Goal: Task Accomplishment & Management: Manage account settings

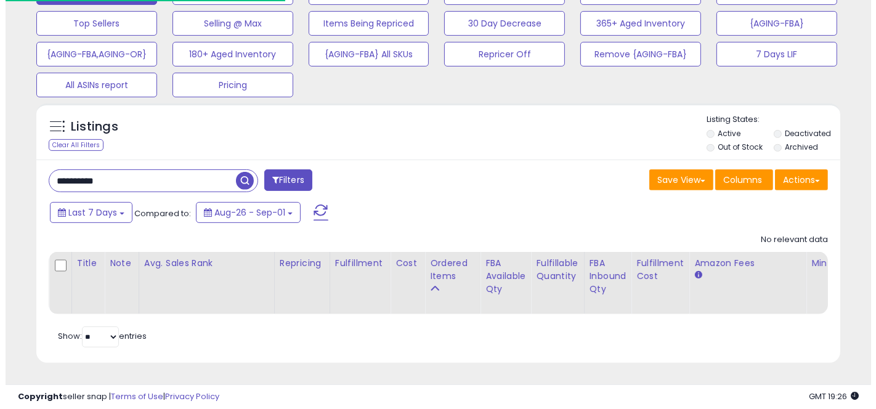
scroll to position [253, 465]
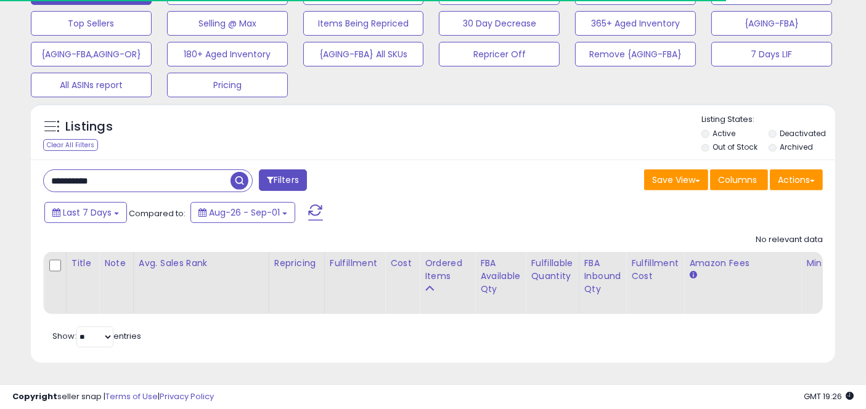
click at [170, 170] on input "**********" at bounding box center [137, 181] width 187 height 22
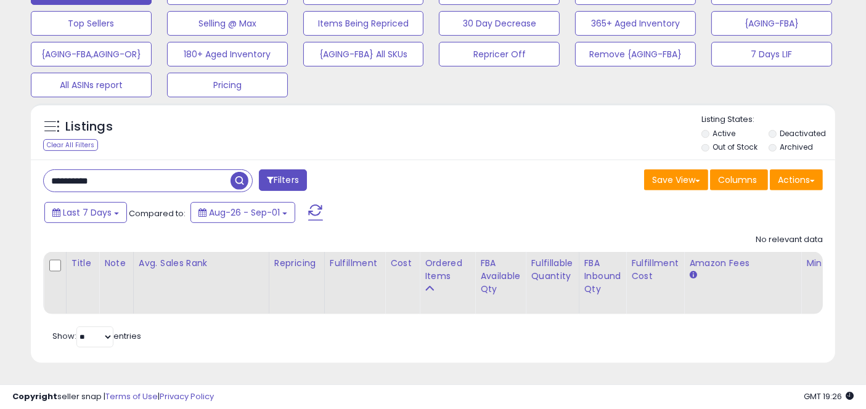
click at [243, 172] on span "button" at bounding box center [240, 181] width 18 height 18
click at [121, 179] on input "**********" at bounding box center [137, 181] width 187 height 22
paste input "text"
click at [247, 172] on span "button" at bounding box center [240, 181] width 18 height 18
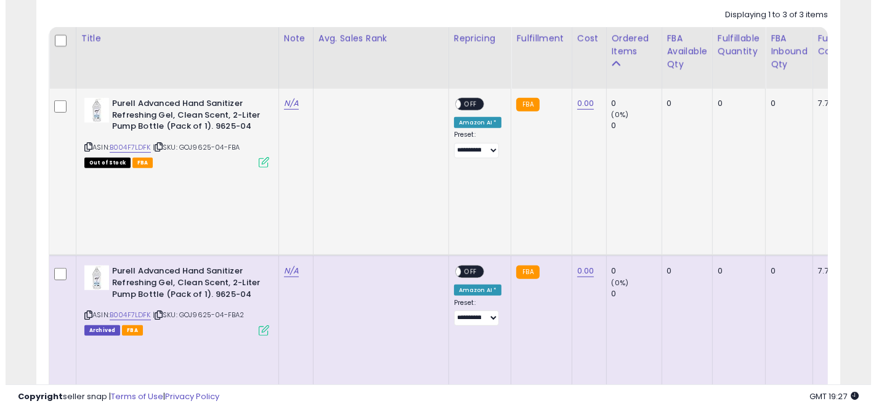
scroll to position [634, 0]
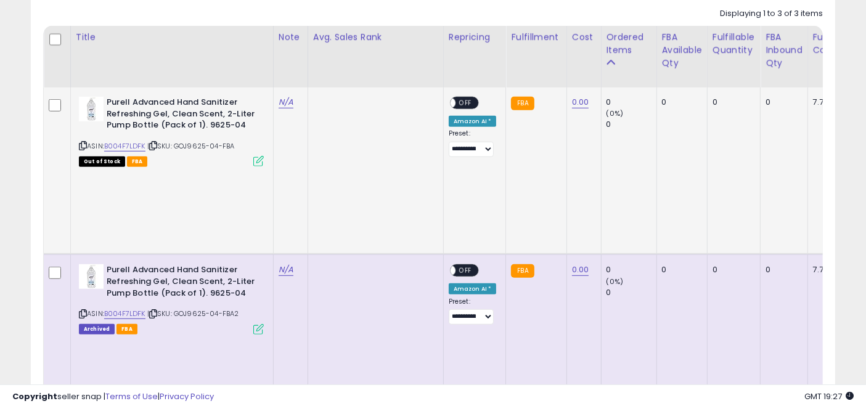
click at [255, 156] on icon at bounding box center [258, 161] width 10 height 10
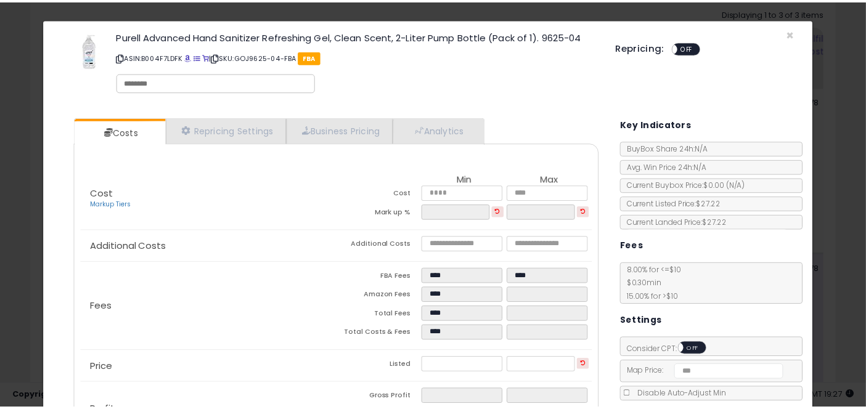
scroll to position [88, 0]
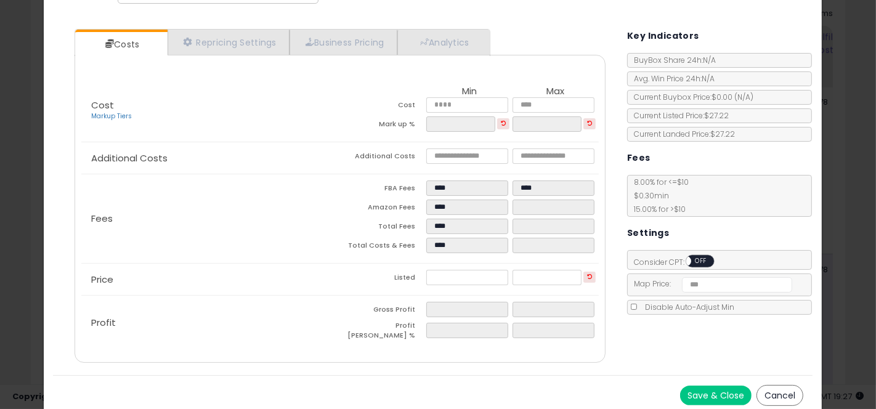
click at [15, 131] on div "× Close Purell Advanced Hand Sanitizer Refreshing Gel, Clean Scent, 2-Liter Pum…" at bounding box center [438, 204] width 876 height 409
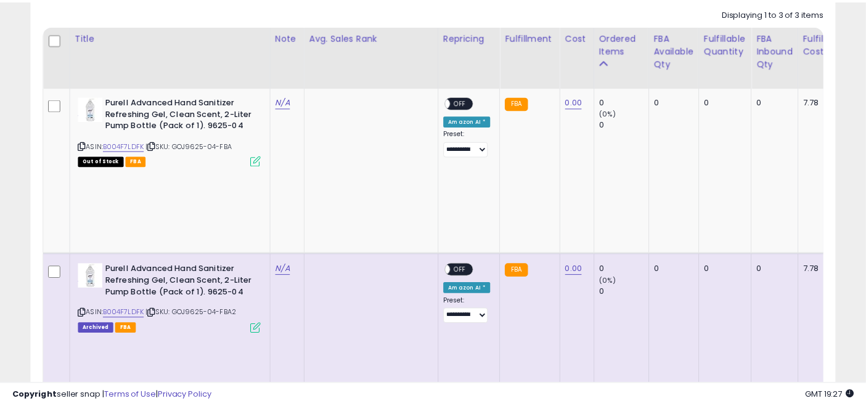
scroll to position [253, 465]
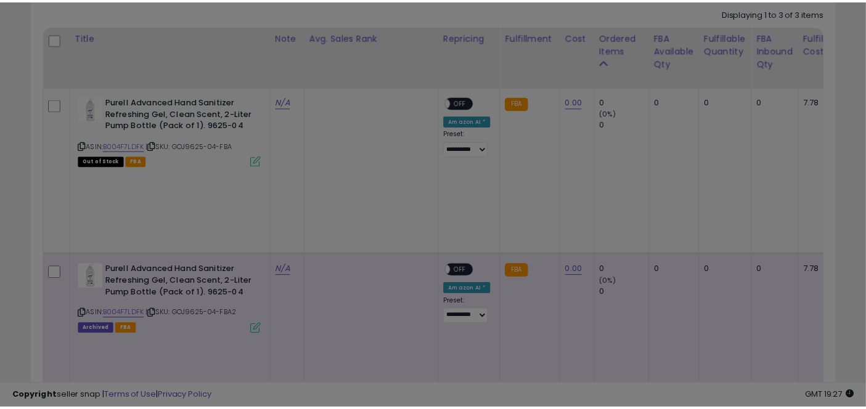
scroll to position [0, 0]
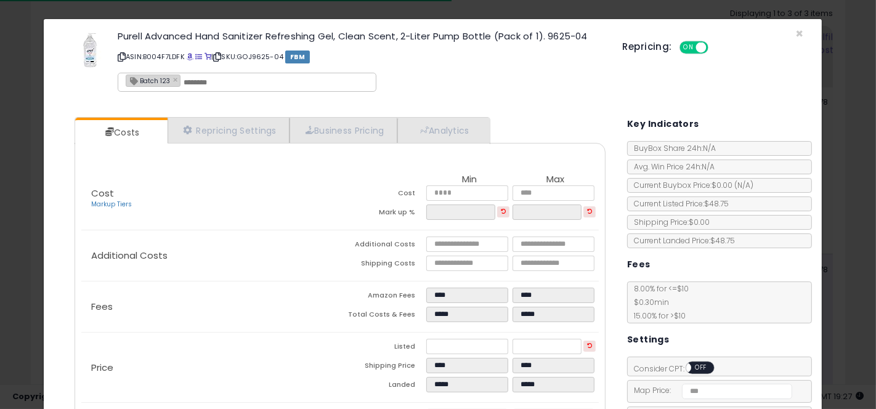
click at [1, 131] on div "× Close Purell Advanced Hand Sanitizer Refreshing Gel, Clean Scent, 2-Liter Pum…" at bounding box center [438, 204] width 876 height 409
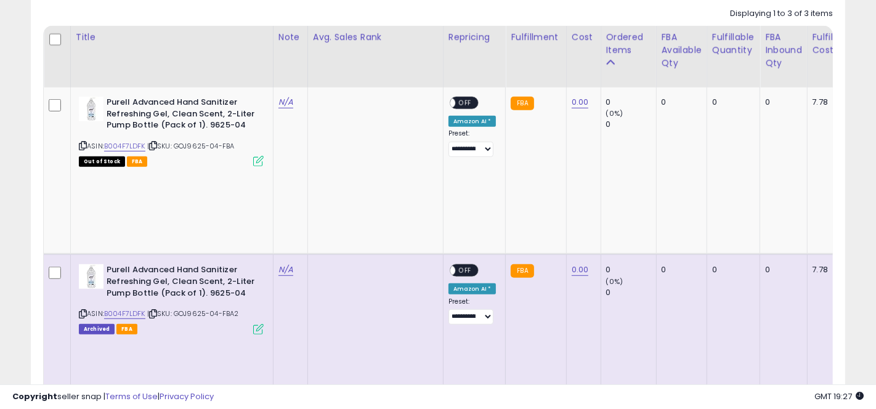
scroll to position [616132, 615919]
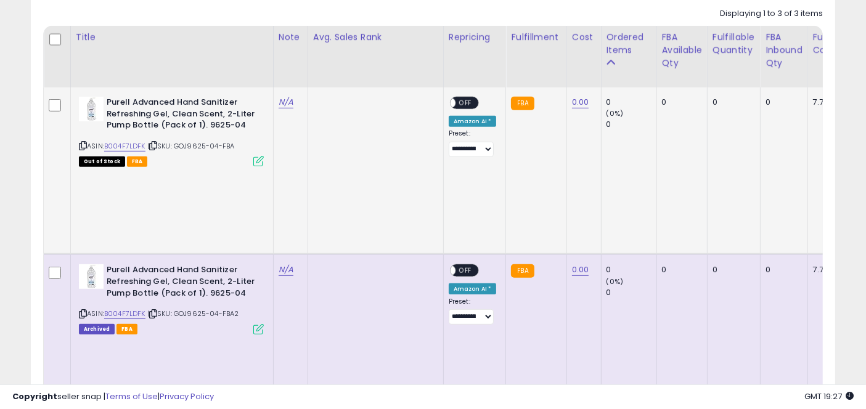
click at [259, 161] on icon at bounding box center [258, 161] width 10 height 10
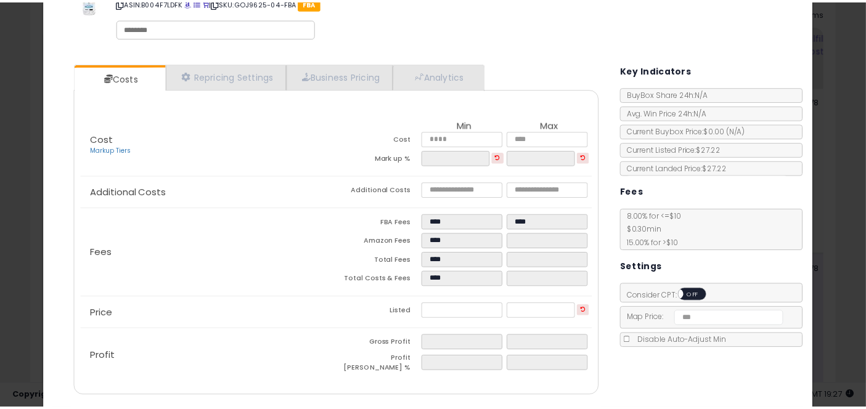
scroll to position [54, 0]
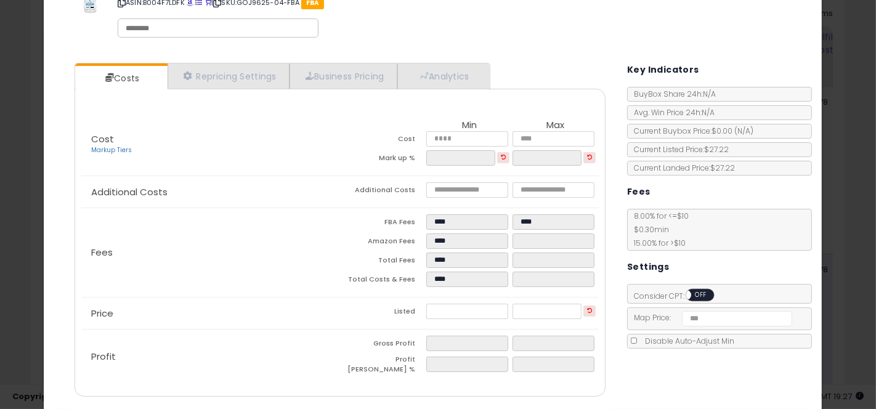
click at [30, 152] on div "× Close Purell Advanced Hand Sanitizer Refreshing Gel, Clean Scent, 2-Liter Pum…" at bounding box center [438, 204] width 876 height 409
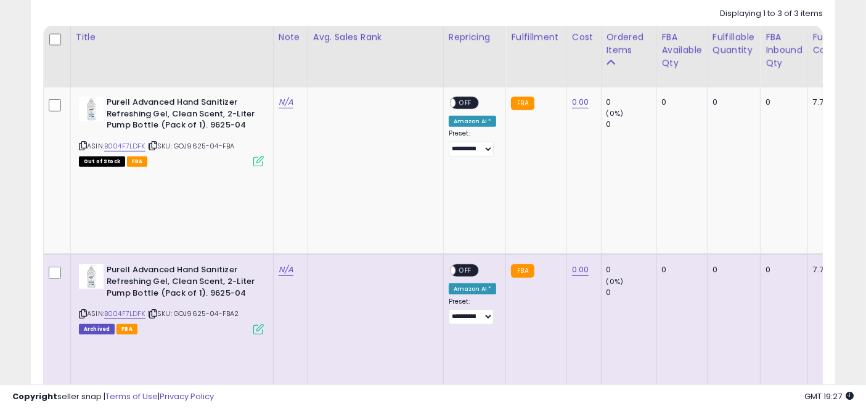
scroll to position [0, 0]
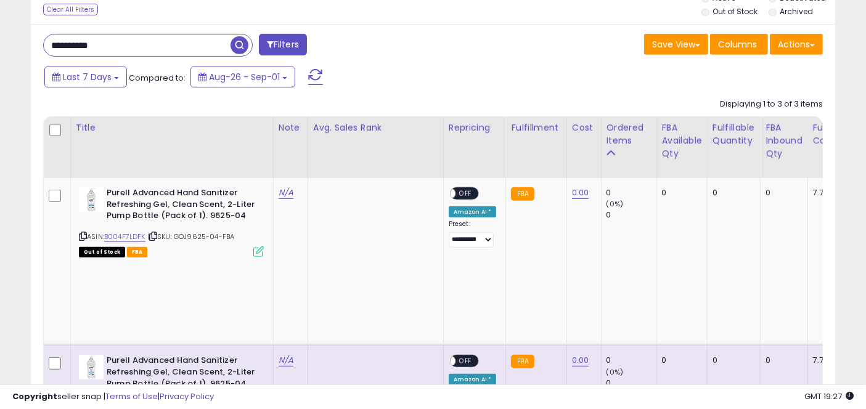
click at [108, 45] on input "**********" at bounding box center [137, 46] width 187 height 22
paste input "text"
click at [239, 43] on span "button" at bounding box center [240, 45] width 18 height 18
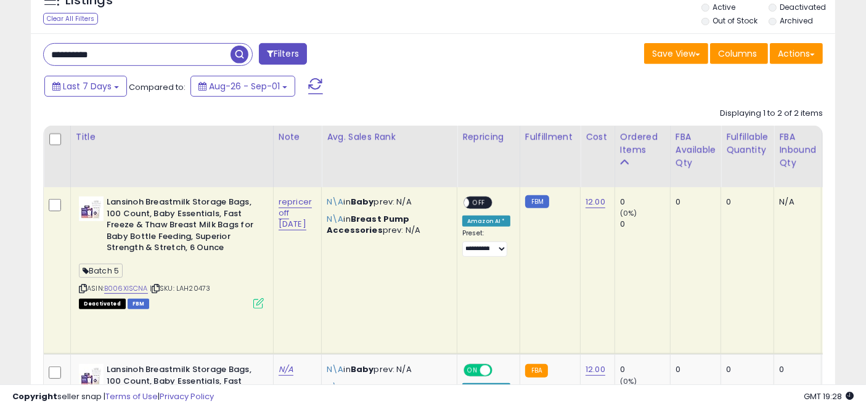
scroll to position [529, 0]
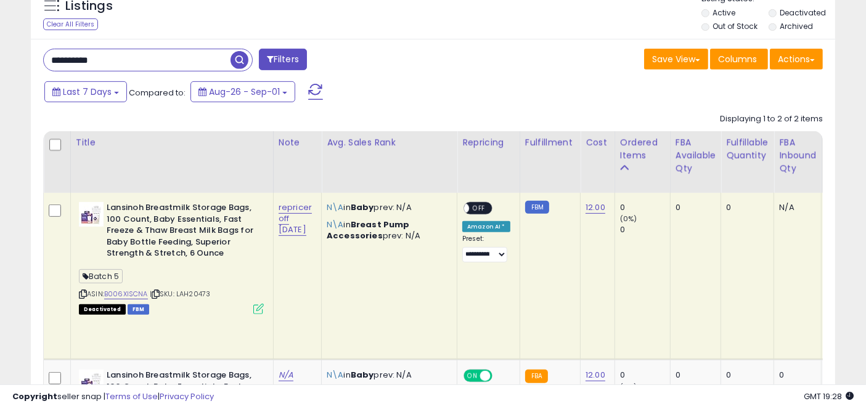
click at [136, 63] on input "**********" at bounding box center [137, 60] width 187 height 22
paste input "text"
type input "**********"
click at [243, 54] on span "button" at bounding box center [240, 60] width 18 height 18
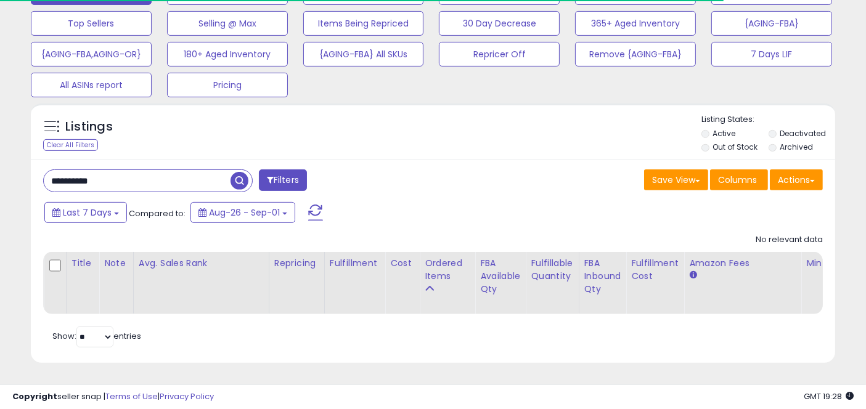
scroll to position [412, 0]
